Goal: Information Seeking & Learning: Stay updated

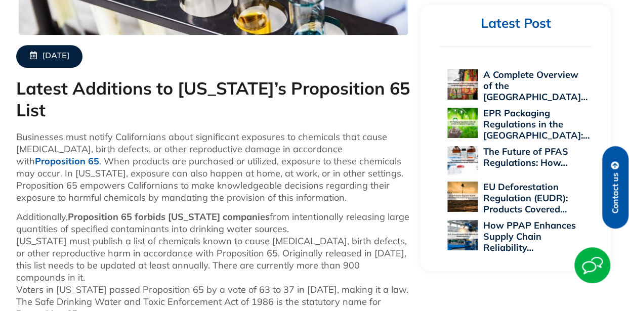
scroll to position [409, 0]
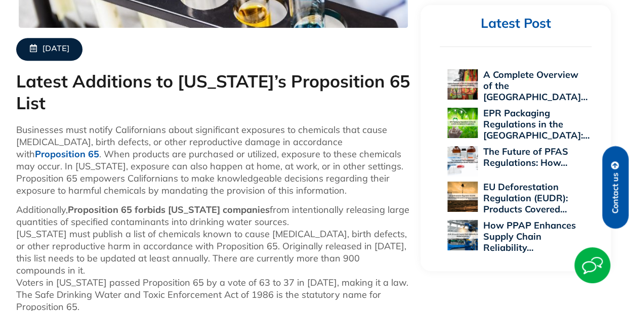
click at [69, 46] on span "[DATE]" at bounding box center [55, 49] width 27 height 11
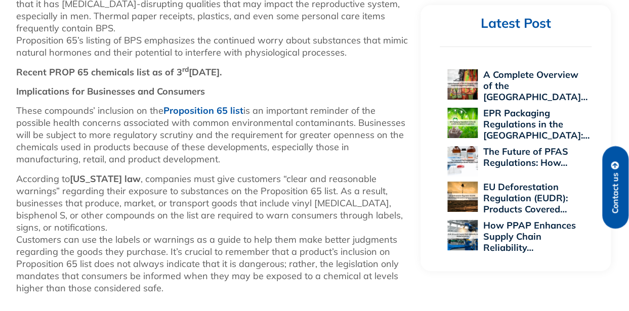
scroll to position [1167, 0]
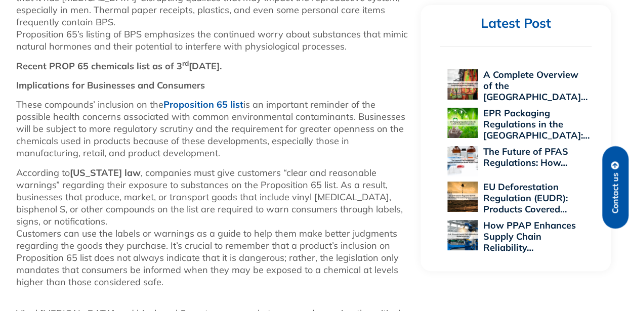
click at [210, 99] on link "Proposition 65 list" at bounding box center [203, 105] width 80 height 12
click at [199, 99] on link "Proposition 65 list" at bounding box center [203, 105] width 80 height 12
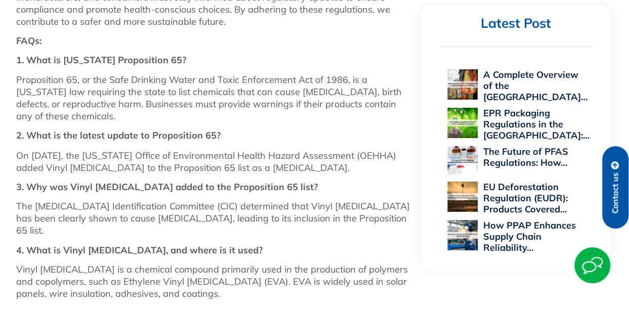
scroll to position [876, 0]
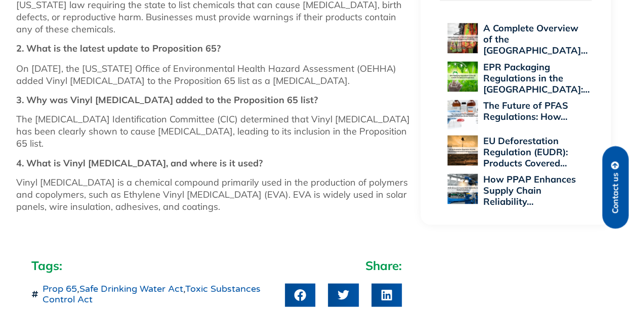
click at [185, 283] on span "Prop 65 , Safe Drinking Water Act , Toxic Substances Control Act" at bounding box center [157, 294] width 235 height 22
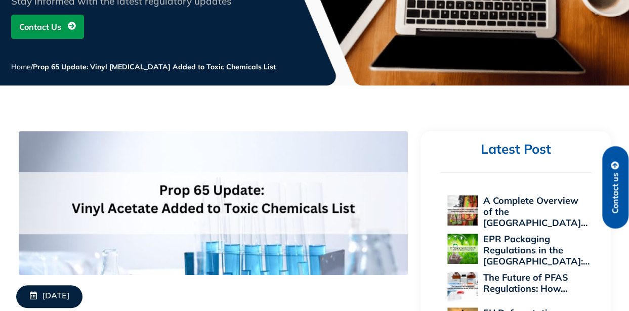
scroll to position [0, 0]
